Goal: Task Accomplishment & Management: Complete application form

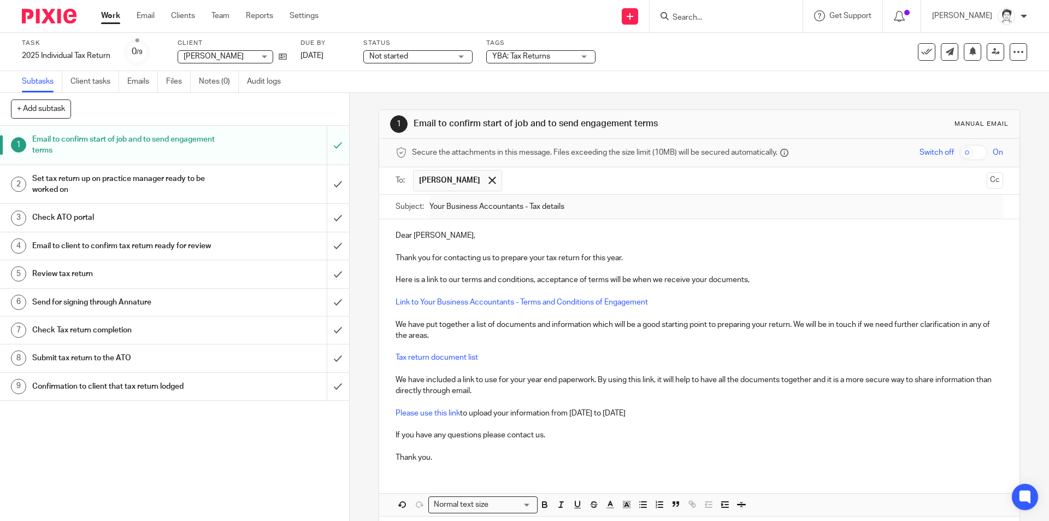
scroll to position [48, 0]
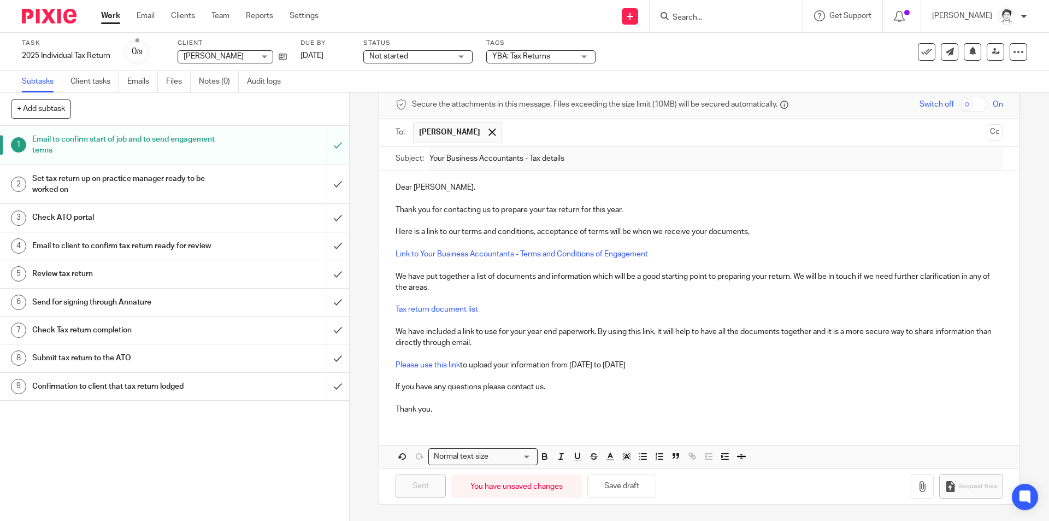
drag, startPoint x: 712, startPoint y: 17, endPoint x: 710, endPoint y: 23, distance: 5.9
click at [711, 17] on input "Search" at bounding box center [720, 18] width 98 height 10
type input "ilic"
click button "submit" at bounding box center [0, 0] width 0 height 0
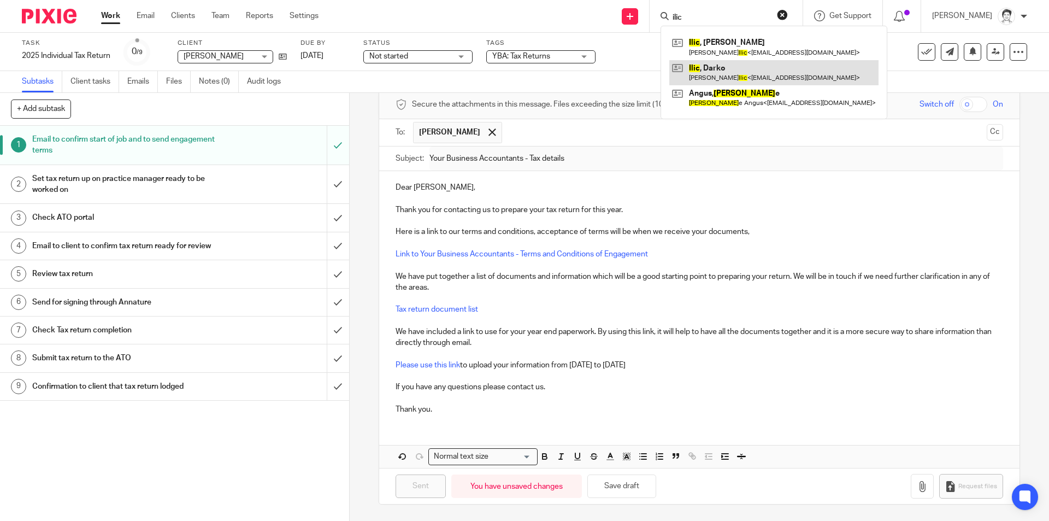
click at [720, 73] on link at bounding box center [773, 72] width 209 height 25
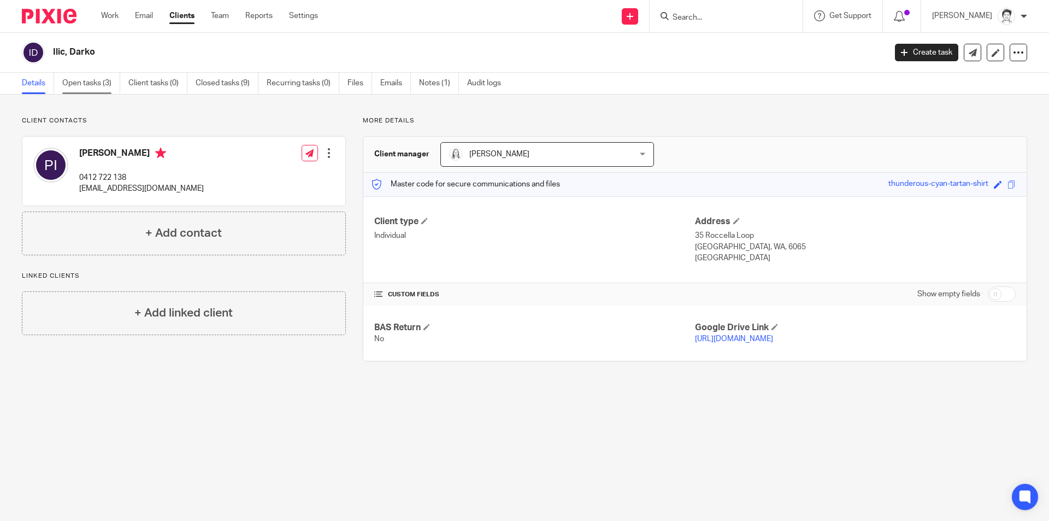
click at [76, 79] on link "Open tasks (3)" at bounding box center [91, 83] width 58 height 21
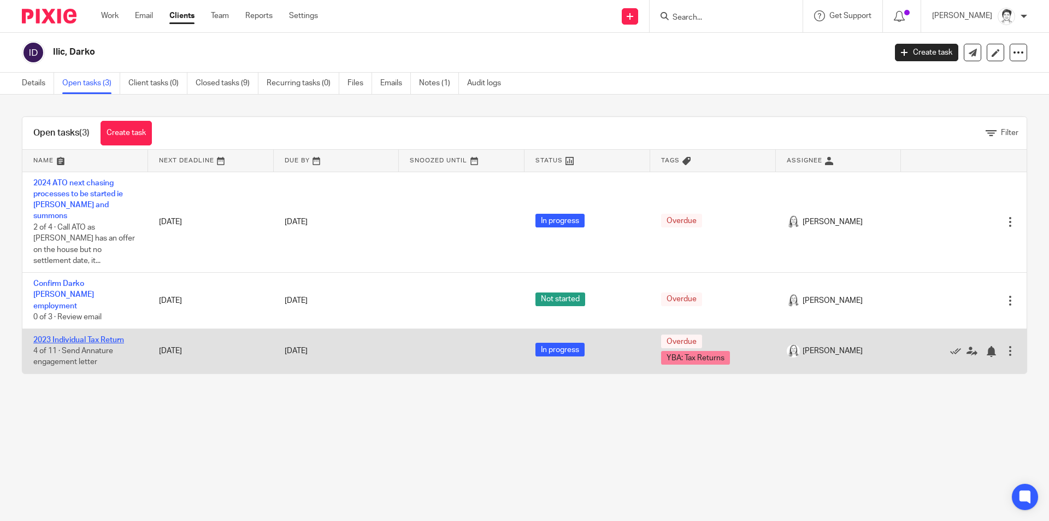
click at [78, 336] on link "2023 Individual Tax Return" at bounding box center [78, 340] width 91 height 8
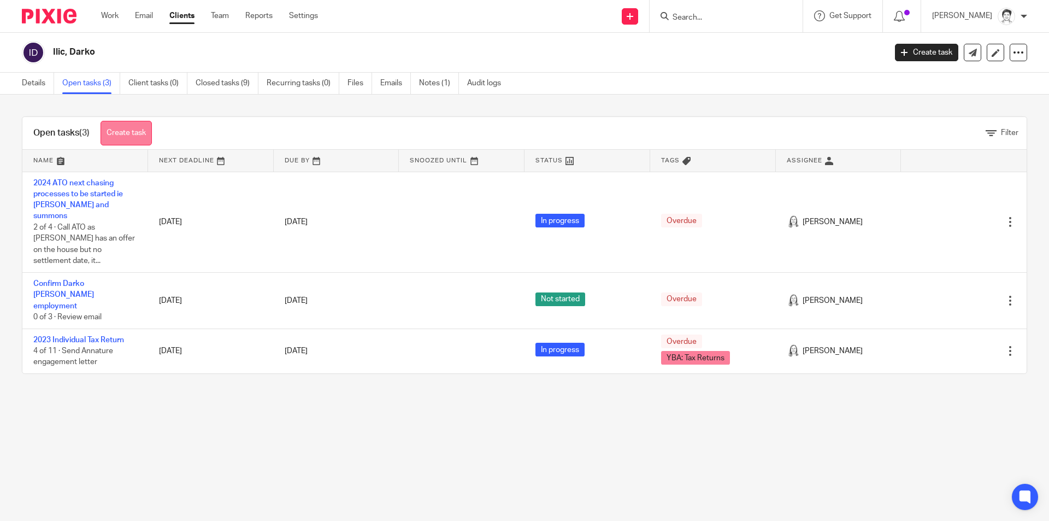
click at [143, 133] on link "Create task" at bounding box center [126, 133] width 51 height 25
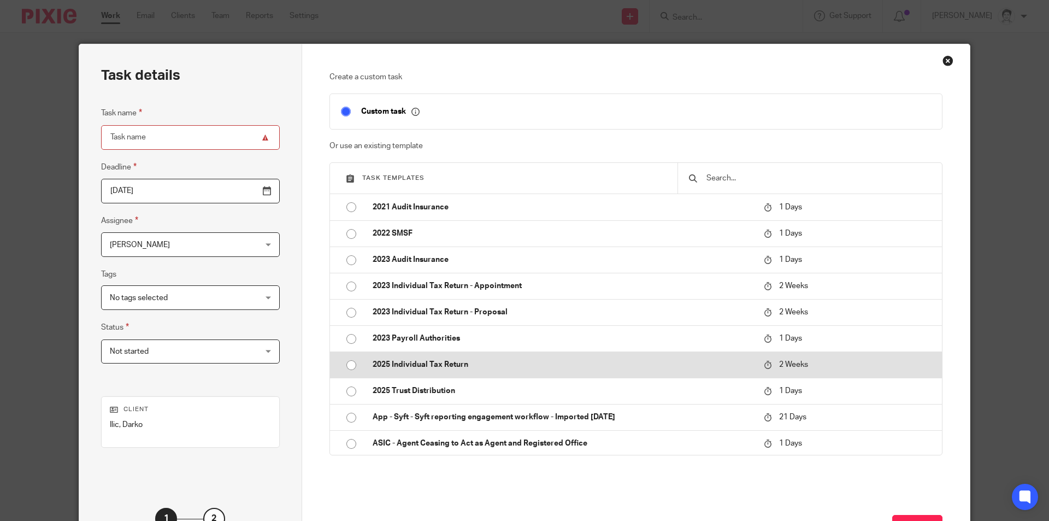
click at [440, 367] on p "2025 Individual Tax Return" at bounding box center [563, 364] width 380 height 11
type input "2025-10-10"
type input "2025 Individual Tax Return"
checkbox input "false"
radio input "true"
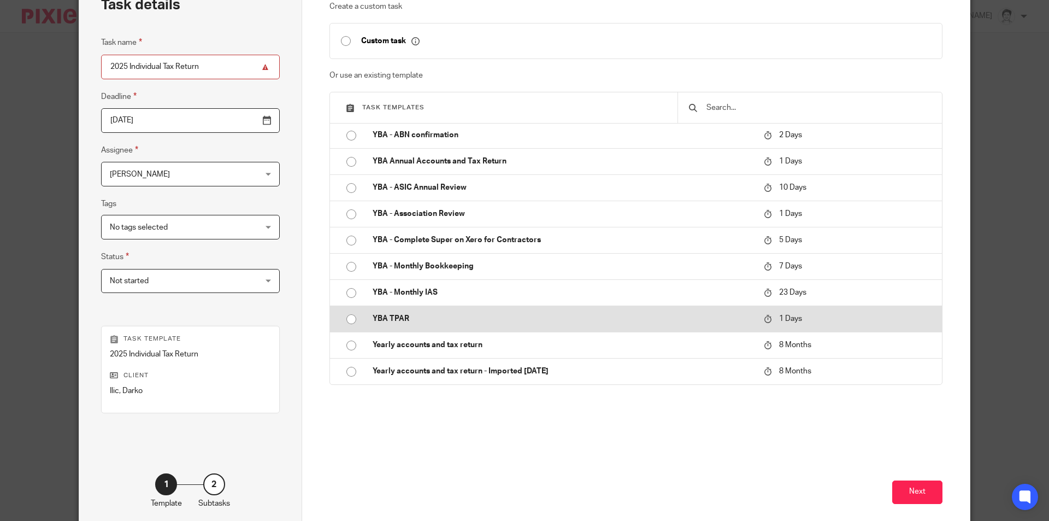
scroll to position [125, 0]
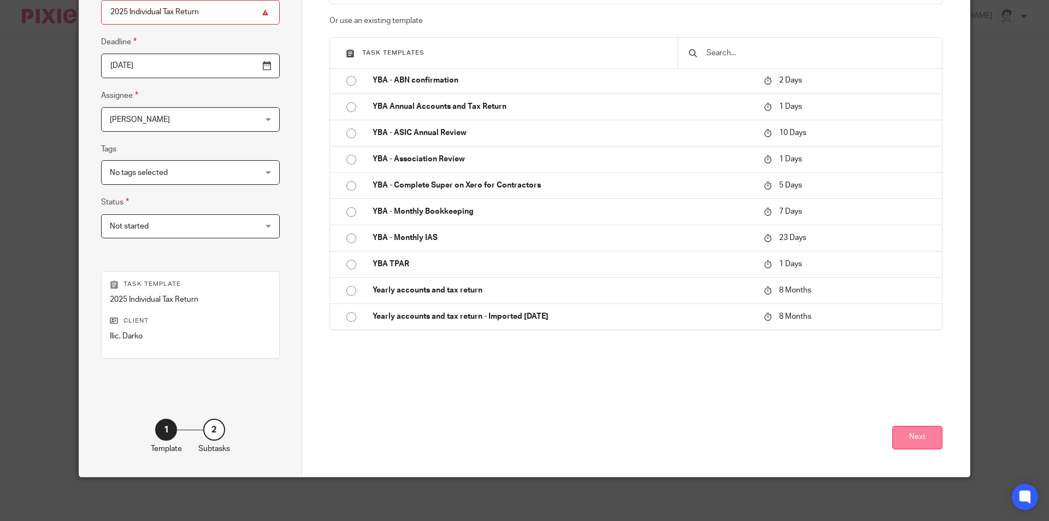
click at [920, 438] on button "Next" at bounding box center [917, 437] width 50 height 23
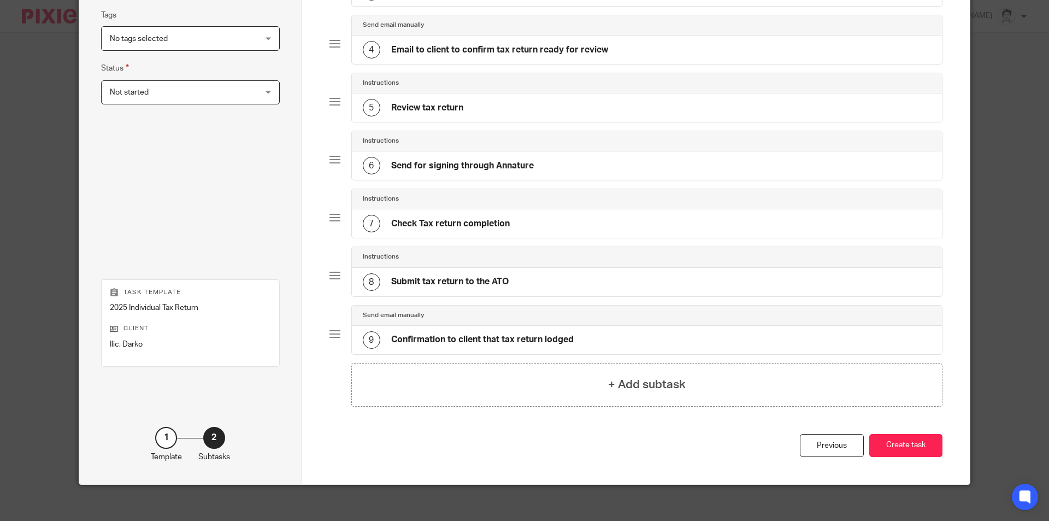
scroll to position [267, 0]
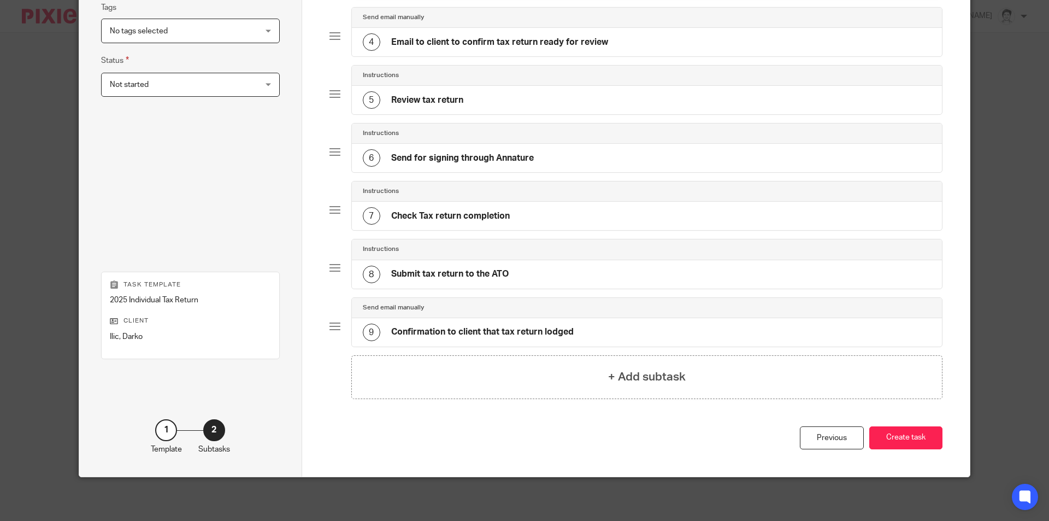
drag, startPoint x: 911, startPoint y: 438, endPoint x: 905, endPoint y: 422, distance: 16.9
click at [911, 435] on button "Create task" at bounding box center [905, 437] width 73 height 23
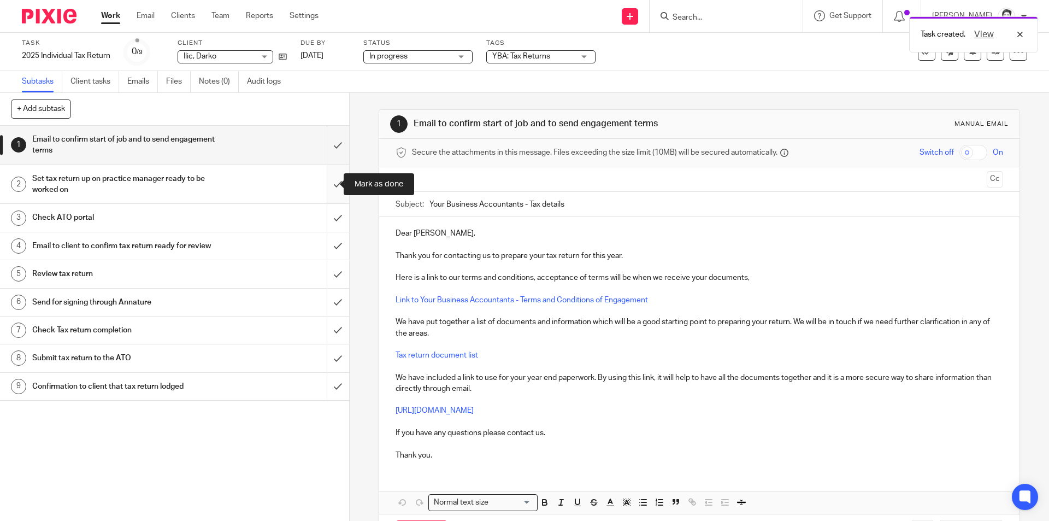
click at [330, 185] on input "submit" at bounding box center [174, 184] width 349 height 39
click at [55, 214] on h1 "Check ATO portal" at bounding box center [126, 217] width 189 height 16
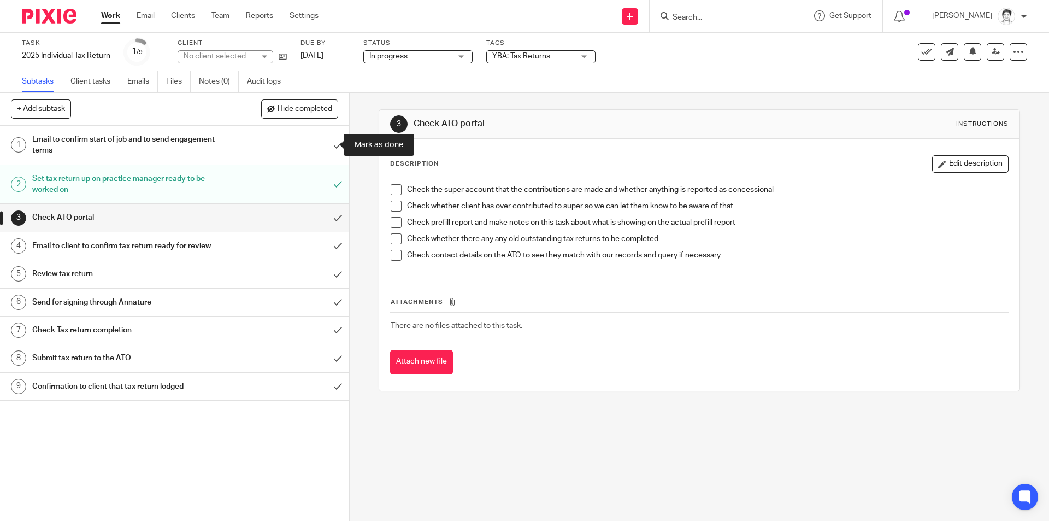
click at [393, 187] on span at bounding box center [396, 189] width 11 height 11
click at [392, 207] on span at bounding box center [396, 205] width 11 height 11
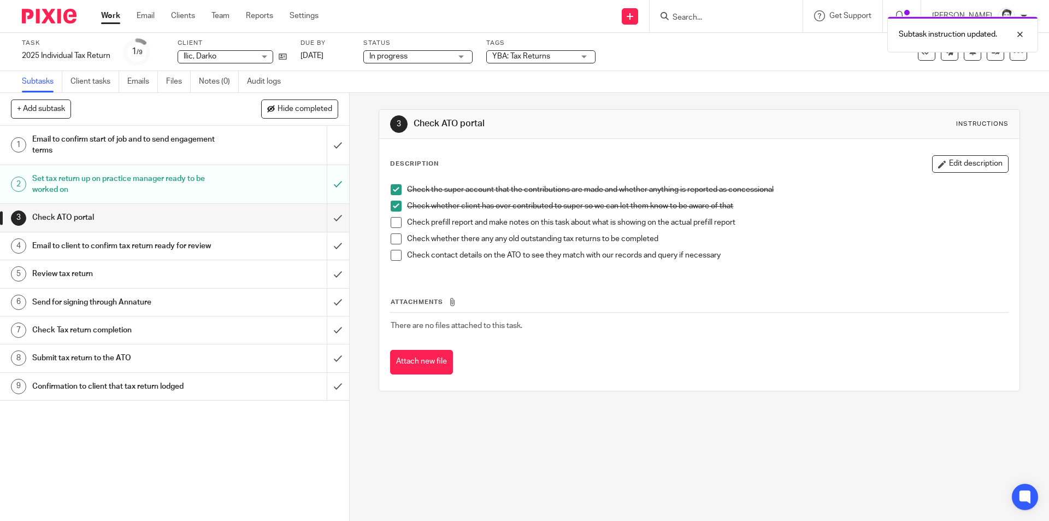
click at [394, 221] on span at bounding box center [396, 222] width 11 height 11
click at [393, 238] on span at bounding box center [396, 238] width 11 height 11
click at [395, 253] on span at bounding box center [396, 255] width 11 height 11
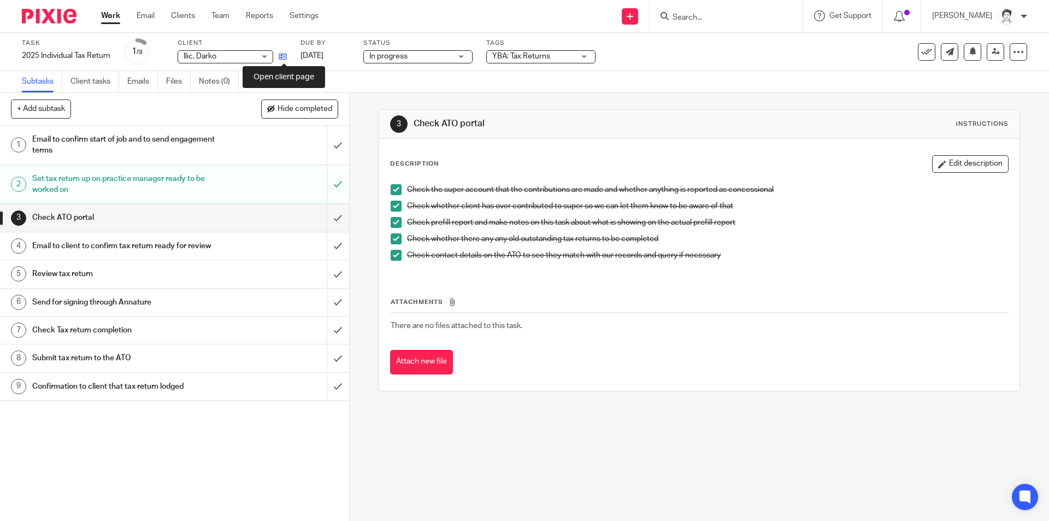
click at [283, 56] on icon at bounding box center [283, 56] width 8 height 8
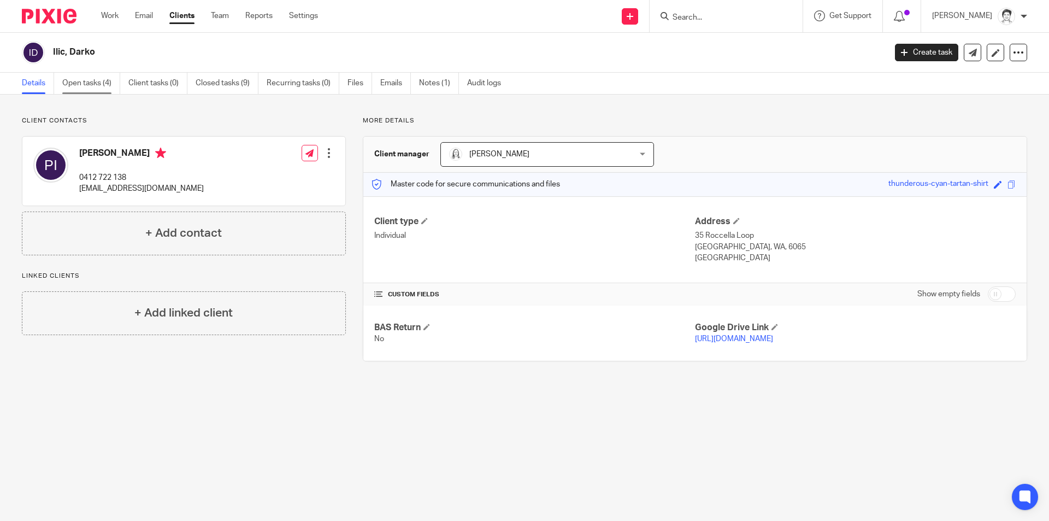
click at [93, 86] on link "Open tasks (4)" at bounding box center [91, 83] width 58 height 21
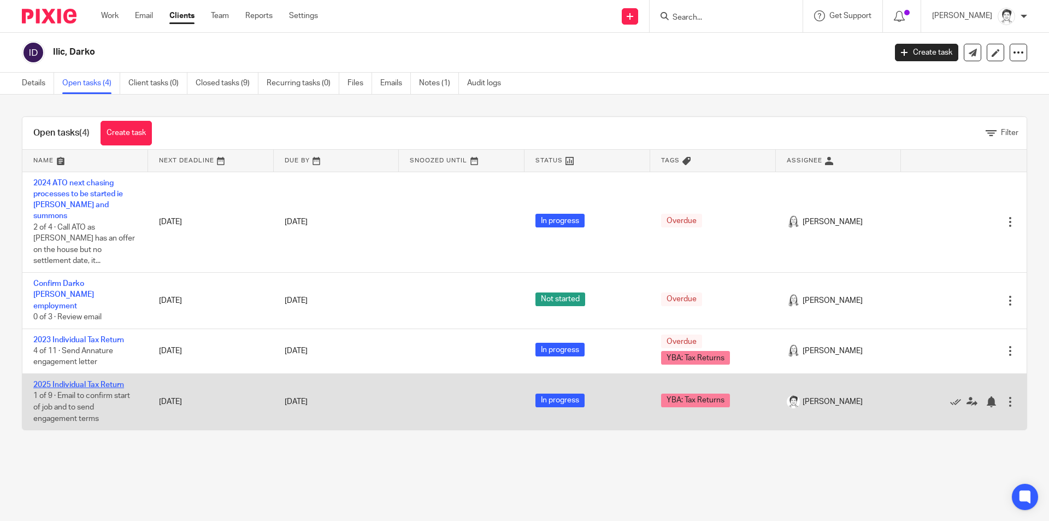
click at [105, 381] on link "2025 Individual Tax Return" at bounding box center [78, 385] width 91 height 8
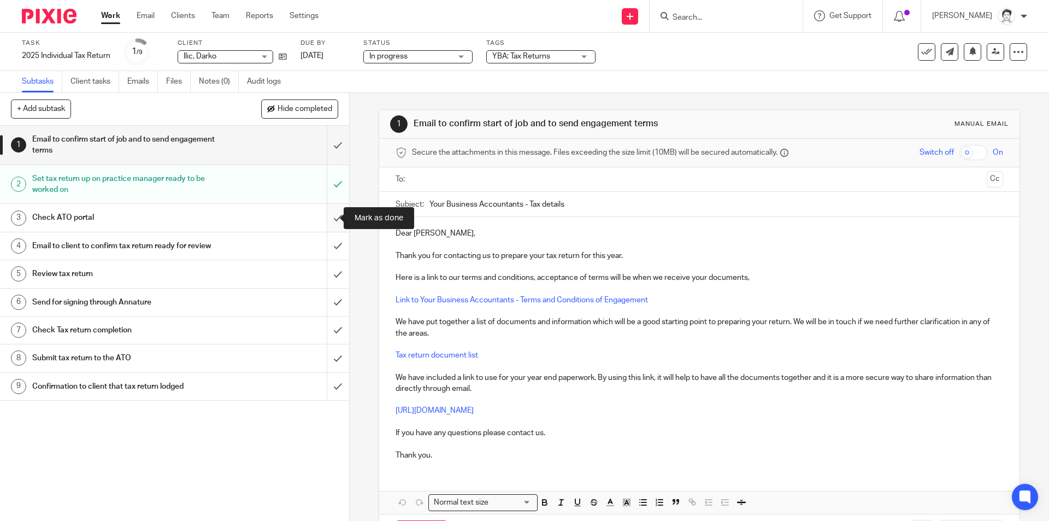
click at [329, 218] on input "submit" at bounding box center [174, 217] width 349 height 27
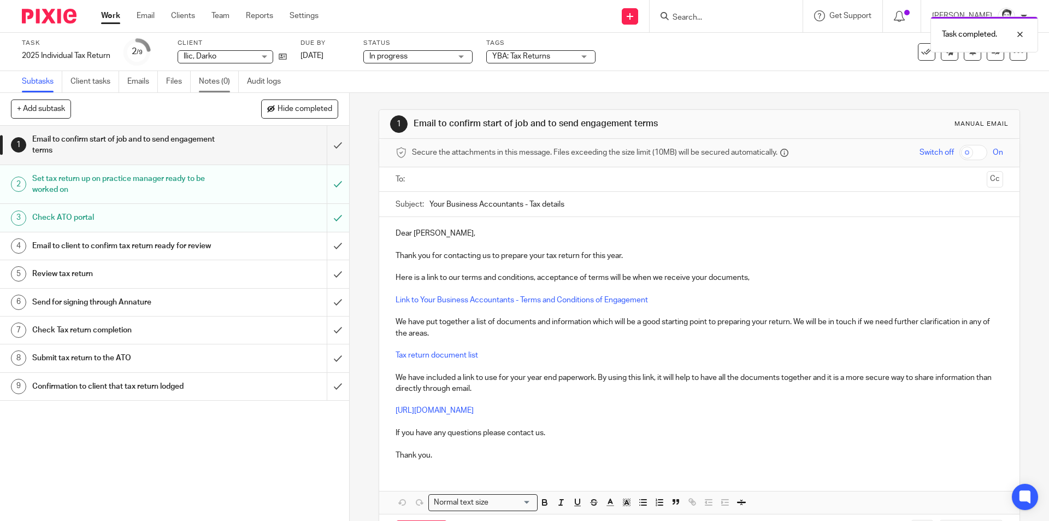
click at [215, 84] on link "Notes (0)" at bounding box center [219, 81] width 40 height 21
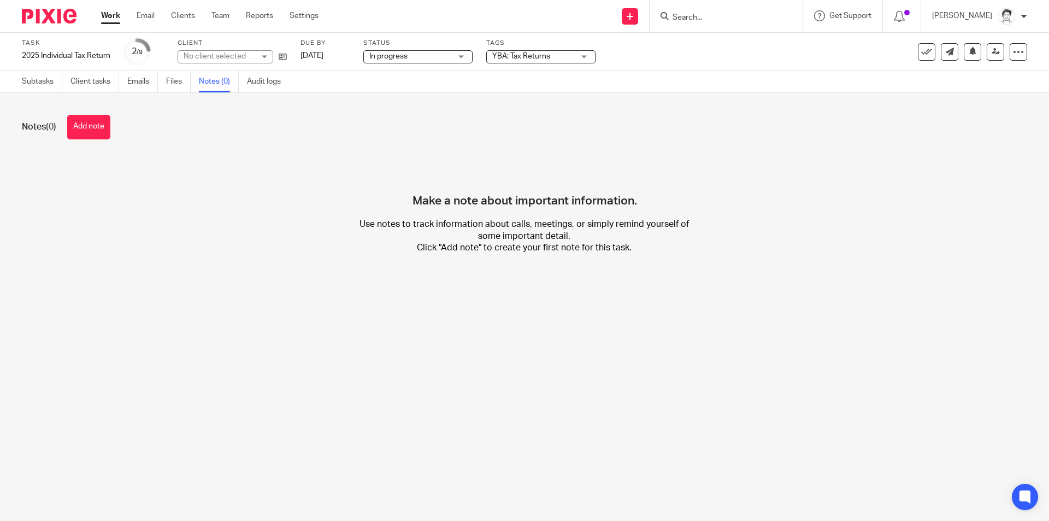
click at [100, 133] on button "Add note" at bounding box center [88, 127] width 43 height 25
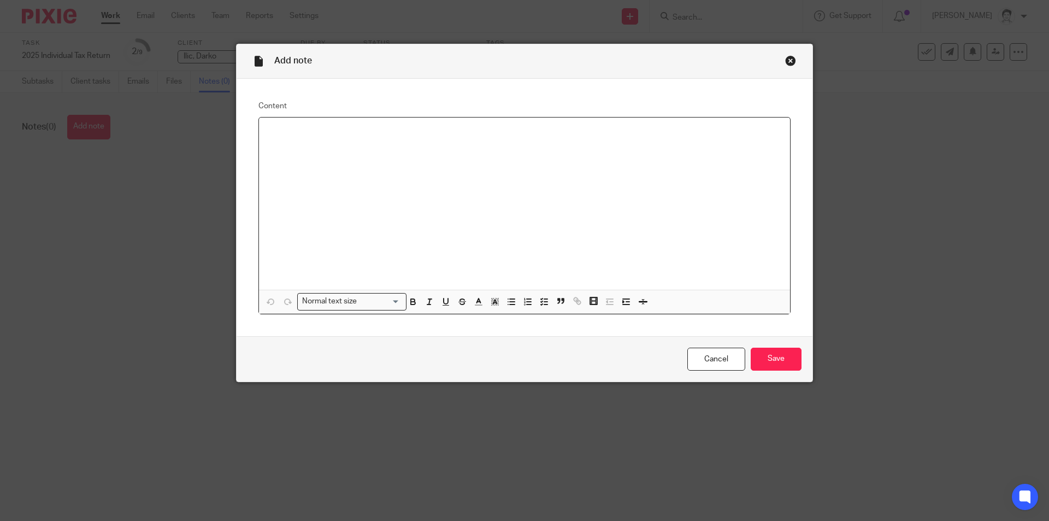
drag, startPoint x: 314, startPoint y: 159, endPoint x: 308, endPoint y: 157, distance: 6.4
click at [313, 159] on div at bounding box center [524, 203] width 531 height 173
click at [510, 303] on icon "button" at bounding box center [511, 302] width 10 height 10
click at [347, 143] on p "interest" at bounding box center [536, 142] width 492 height 11
click at [299, 167] on div "ATO prefill shows: interest per ATO" at bounding box center [524, 203] width 531 height 173
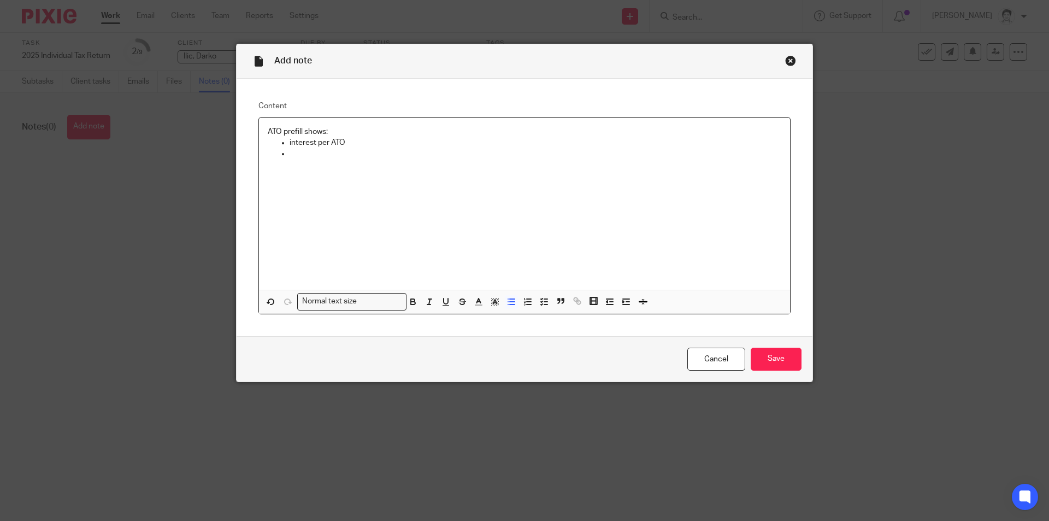
click at [290, 156] on p at bounding box center [536, 153] width 492 height 11
click at [786, 362] on input "Save" at bounding box center [776, 358] width 51 height 23
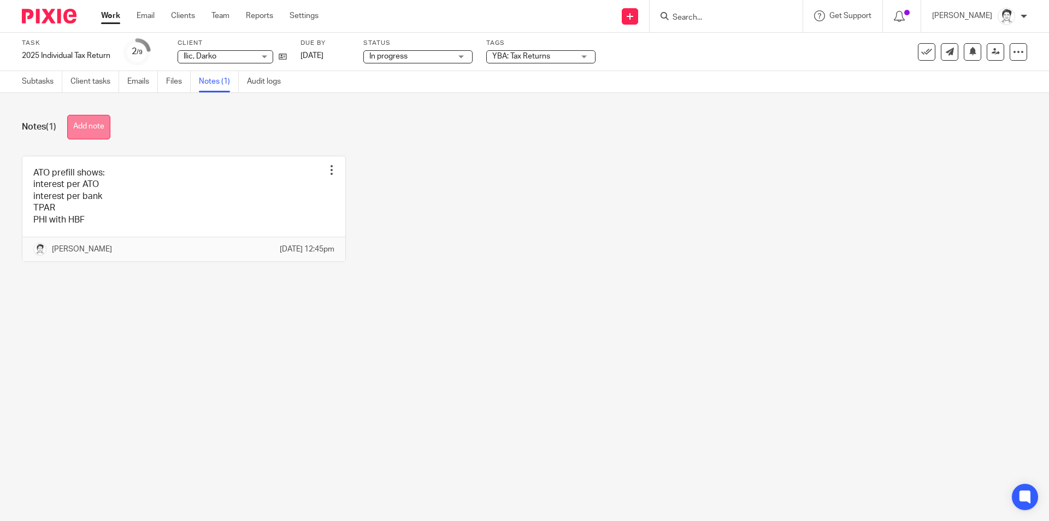
click at [90, 130] on button "Add note" at bounding box center [88, 127] width 43 height 25
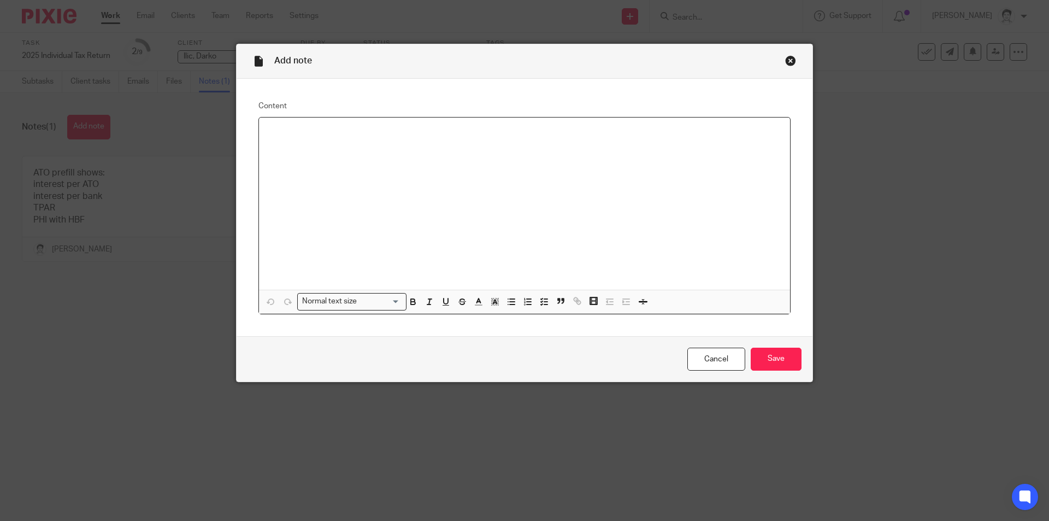
click at [335, 138] on div at bounding box center [524, 203] width 531 height 173
click at [790, 60] on div "Close this dialog window" at bounding box center [790, 60] width 11 height 11
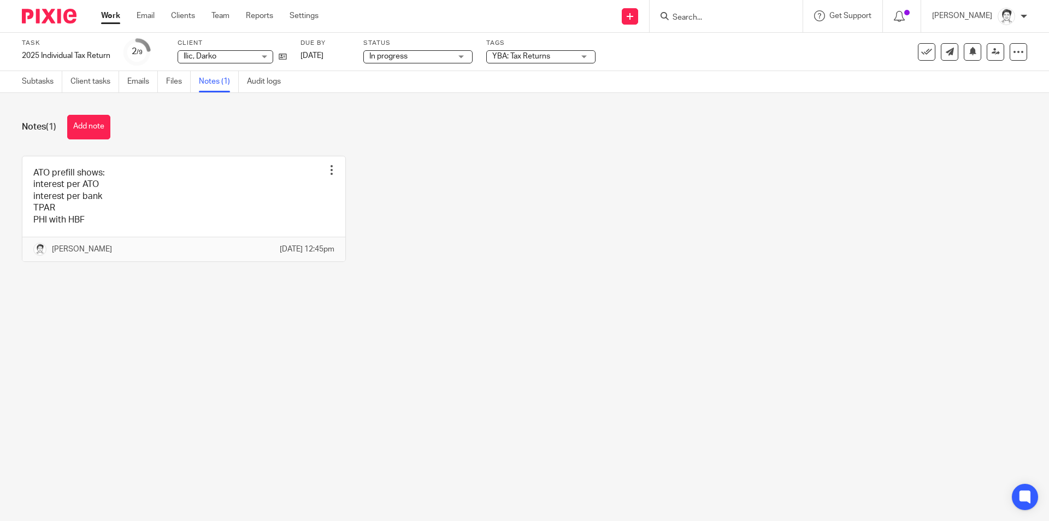
click at [359, 352] on main "Task 2025 Individual Tax Return Save 2025 Individual Tax Return 2 /9 Client Ili…" at bounding box center [524, 260] width 1049 height 521
